Goal: Information Seeking & Learning: Learn about a topic

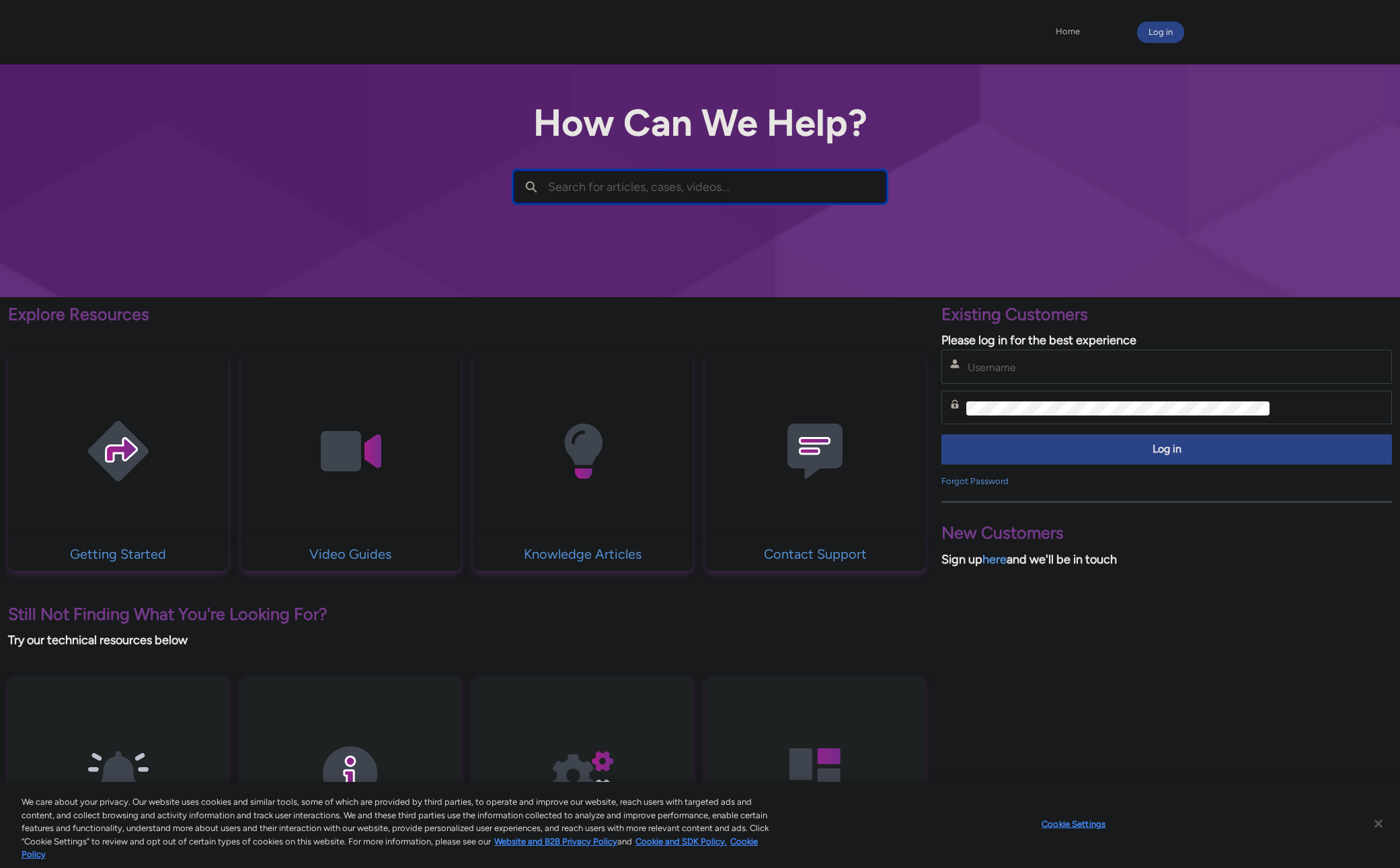
click at [620, 194] on input "Search for articles, cases, videos..." at bounding box center [717, 187] width 338 height 31
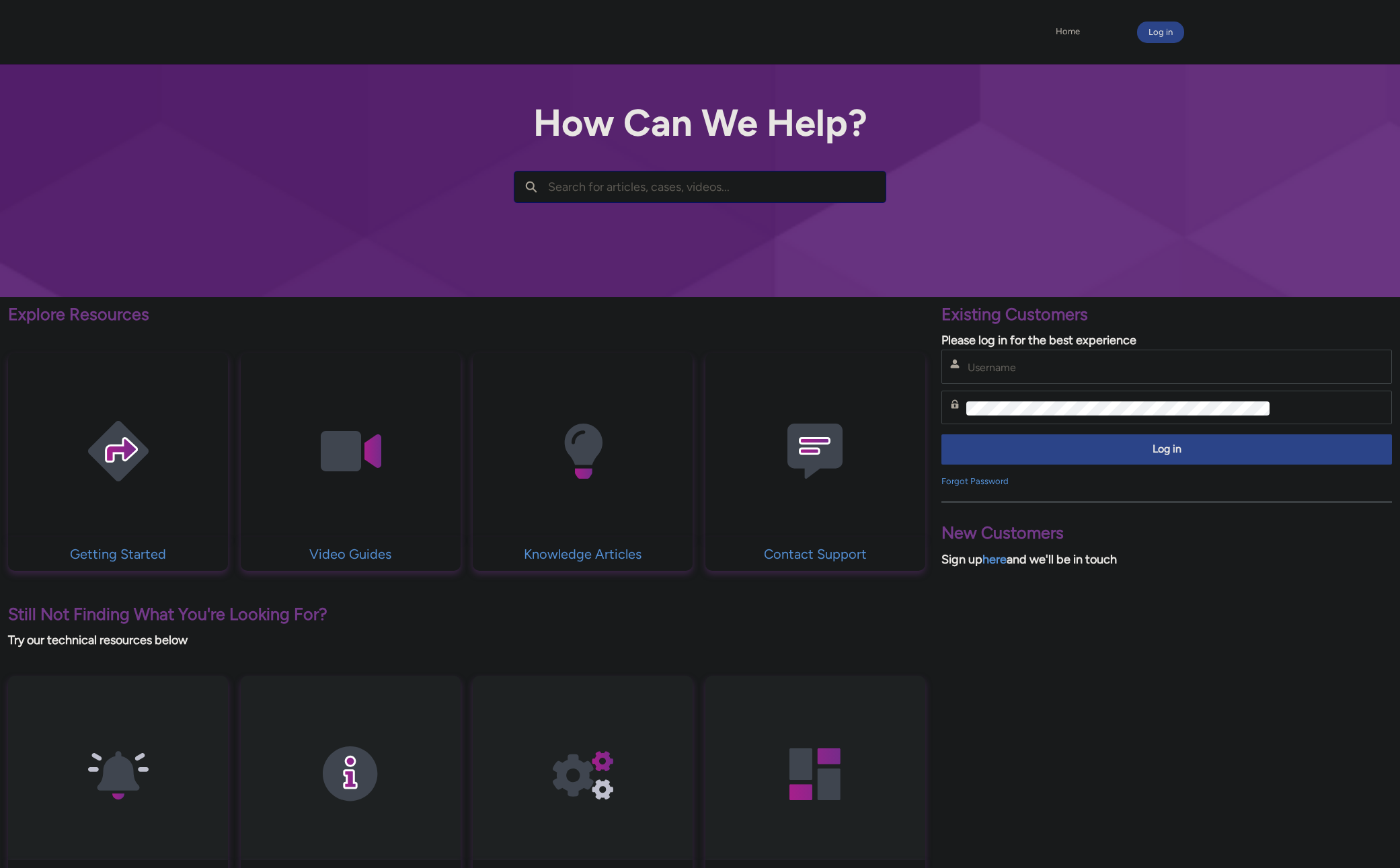
click at [604, 189] on input "Search for articles, cases, videos..." at bounding box center [717, 187] width 338 height 31
type input "accuracy"
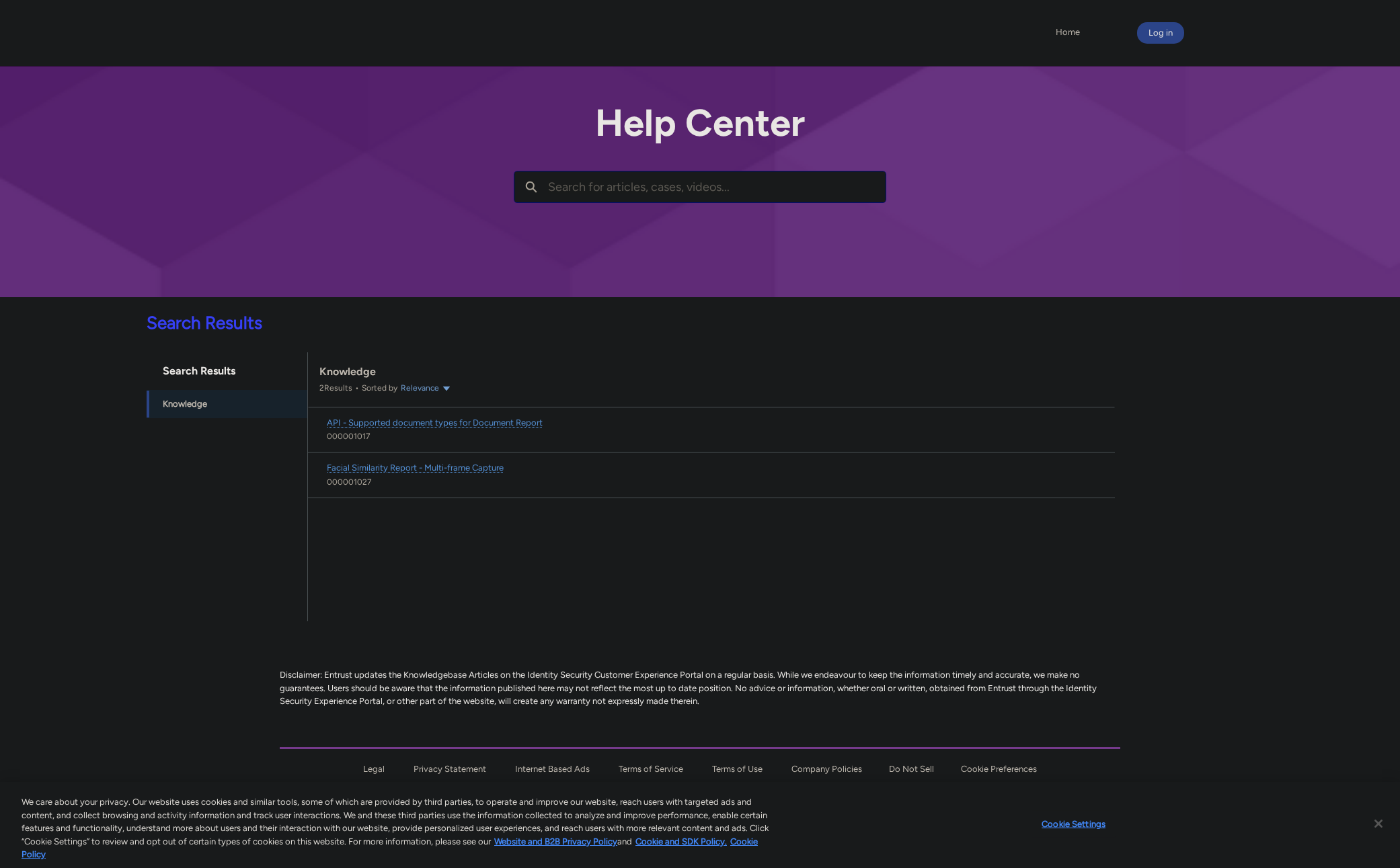
click at [562, 196] on input "Search for articles, cases, videos..." at bounding box center [717, 187] width 338 height 31
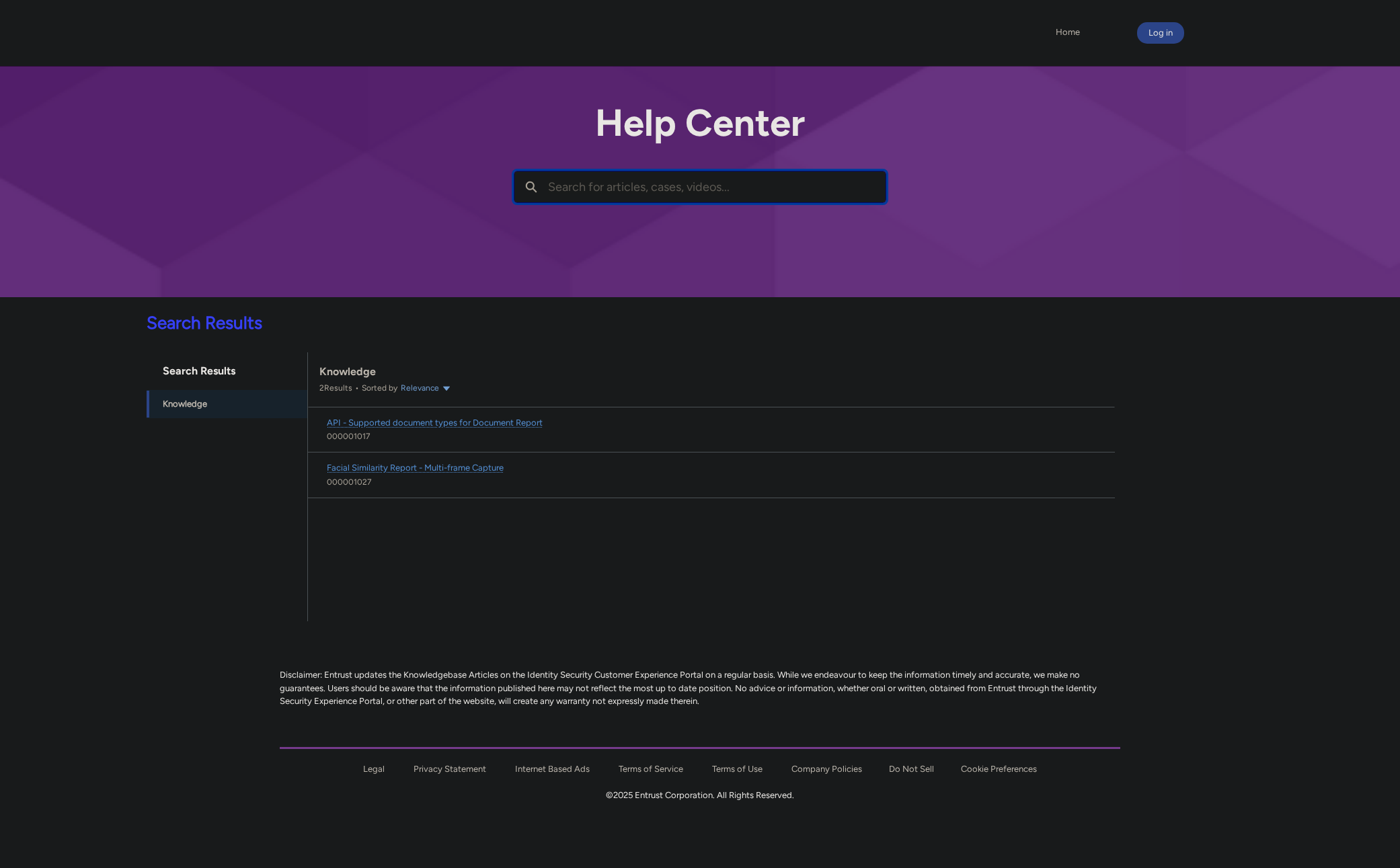
click at [562, 196] on input "Search for articles, cases, videos..." at bounding box center [717, 187] width 338 height 31
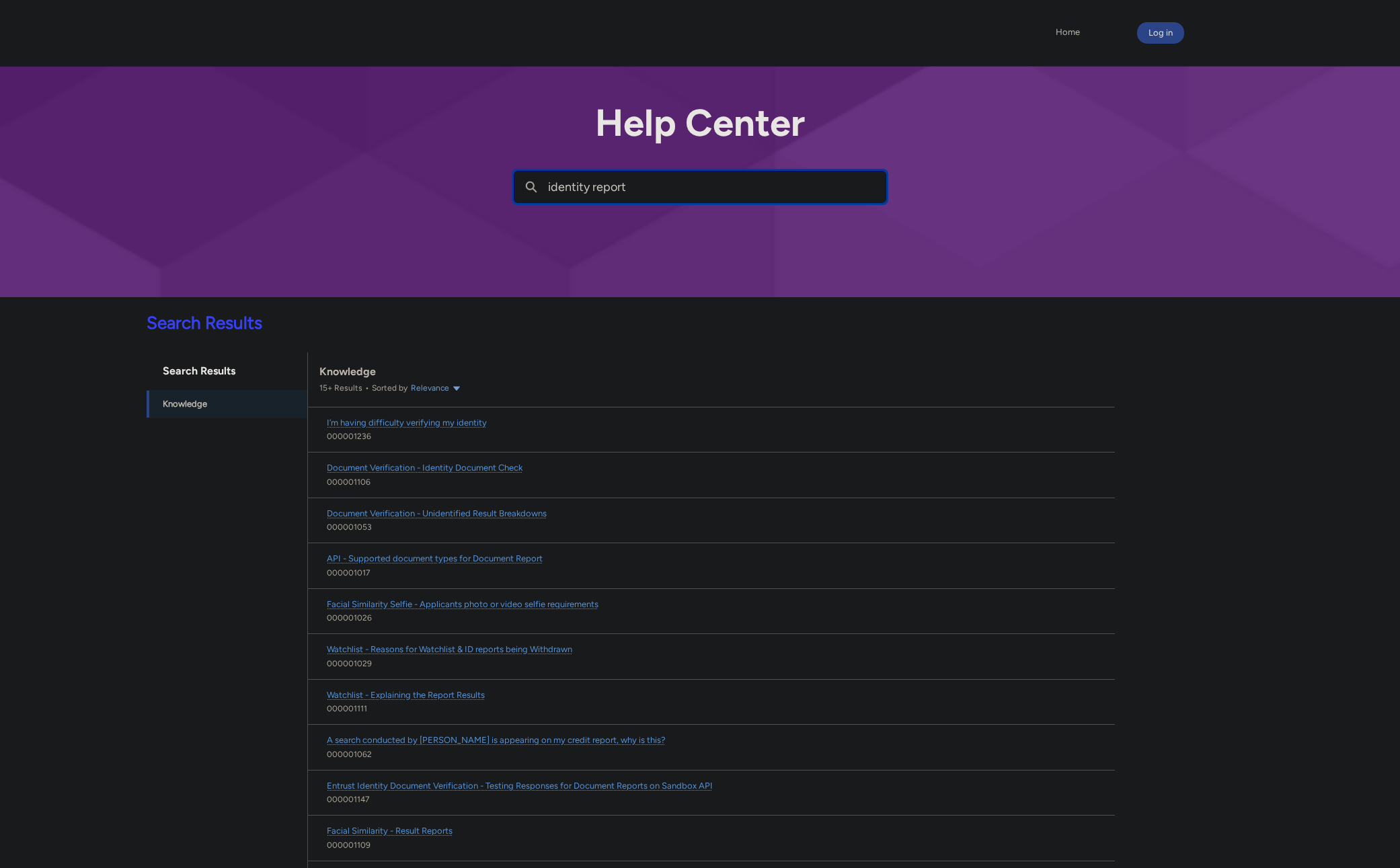
click at [588, 197] on input "identity report" at bounding box center [717, 187] width 338 height 31
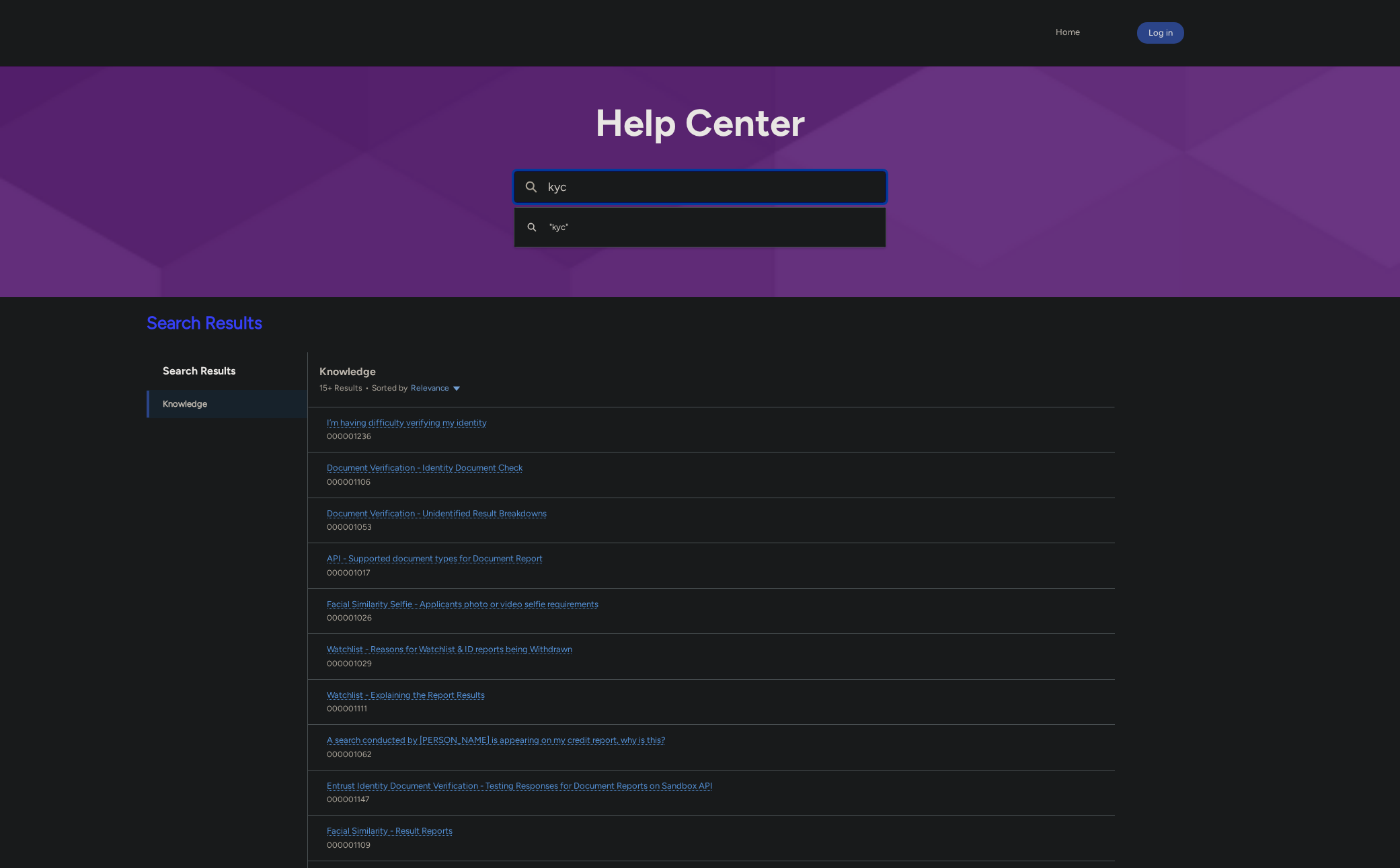
type input "kyc"
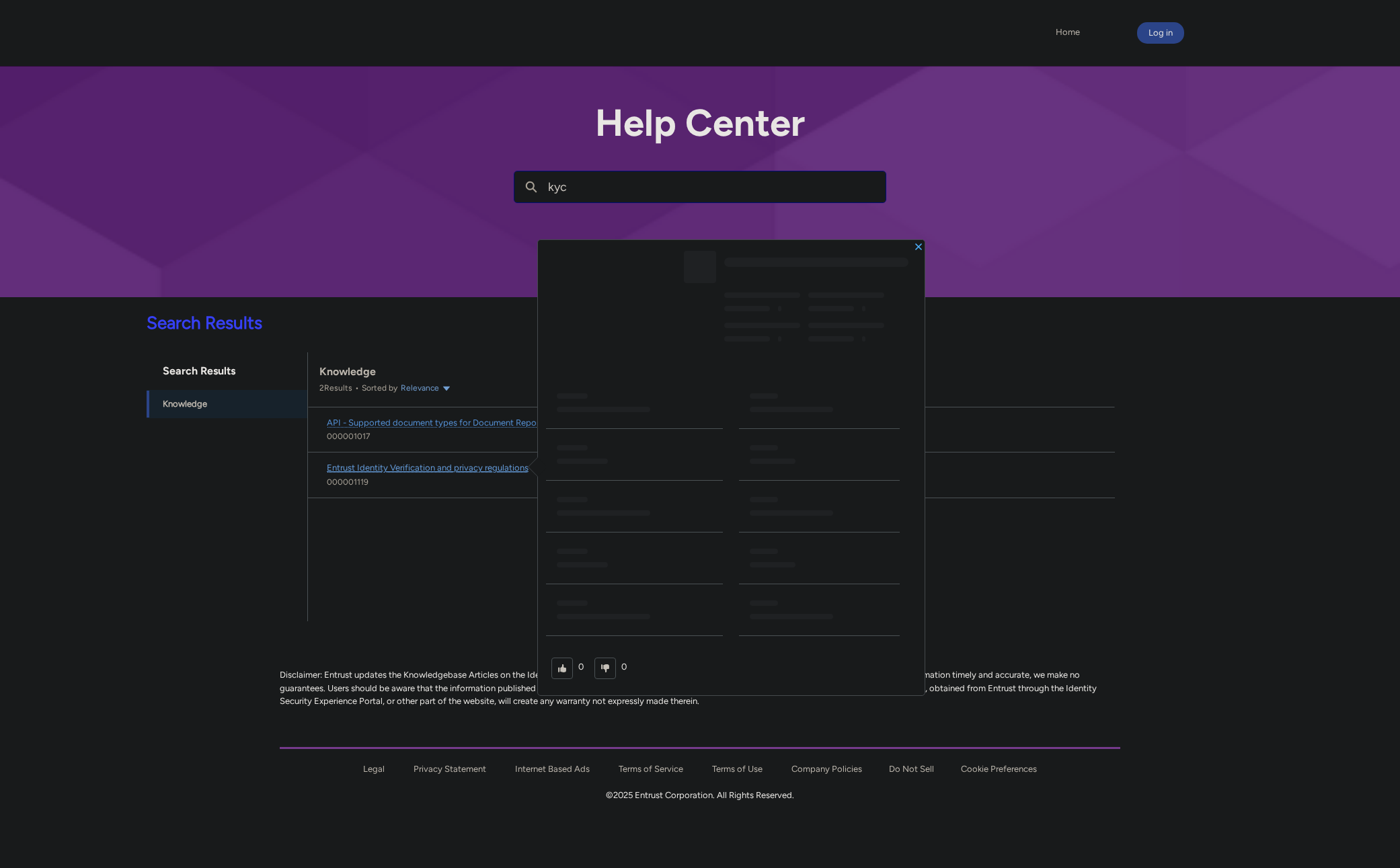
click at [503, 468] on span "Entrust Identity Verification and privacy regulations" at bounding box center [427, 467] width 202 height 10
